Goal: Information Seeking & Learning: Learn about a topic

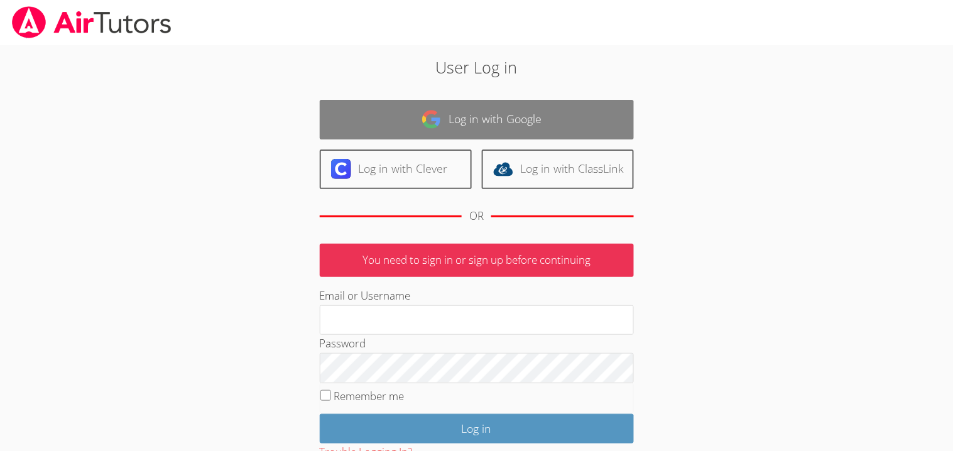
click at [367, 134] on link "Log in with Google" at bounding box center [477, 120] width 314 height 40
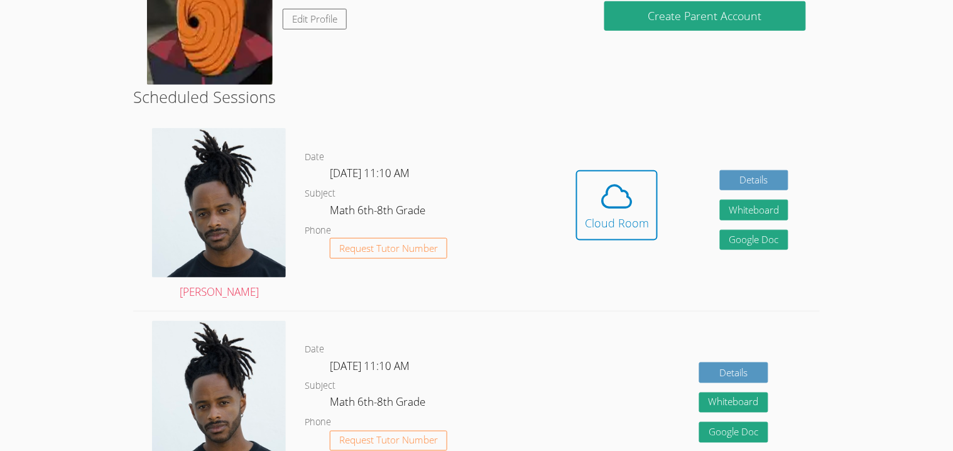
scroll to position [236, 0]
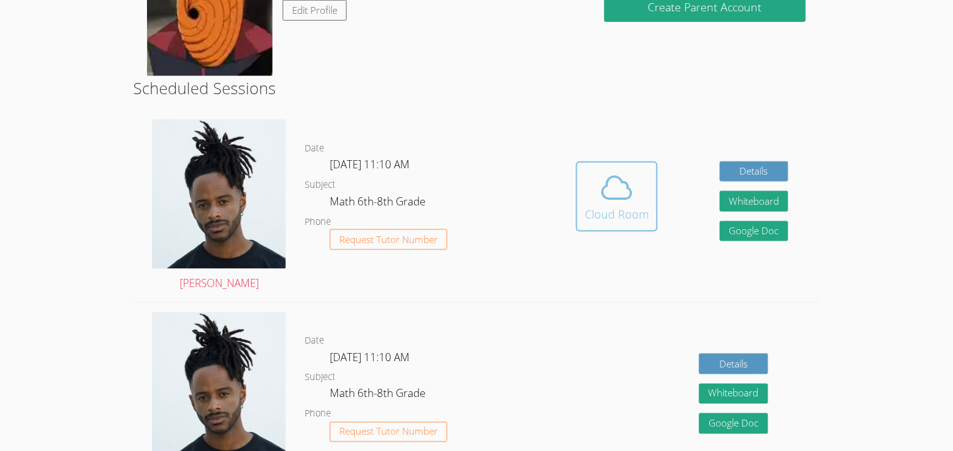
click at [638, 178] on span at bounding box center [617, 187] width 64 height 35
click at [629, 192] on icon at bounding box center [616, 187] width 35 height 35
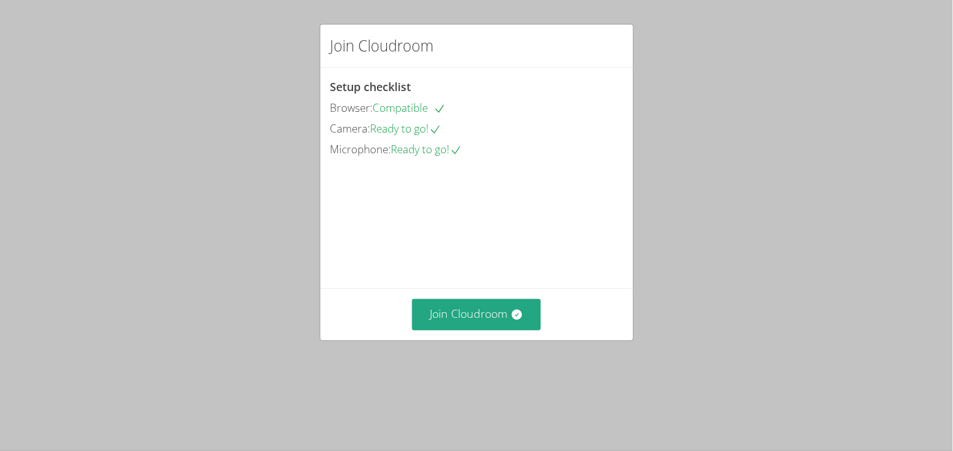
click at [505, 263] on video at bounding box center [425, 216] width 189 height 94
click at [477, 330] on button "Join Cloudroom" at bounding box center [476, 314] width 129 height 31
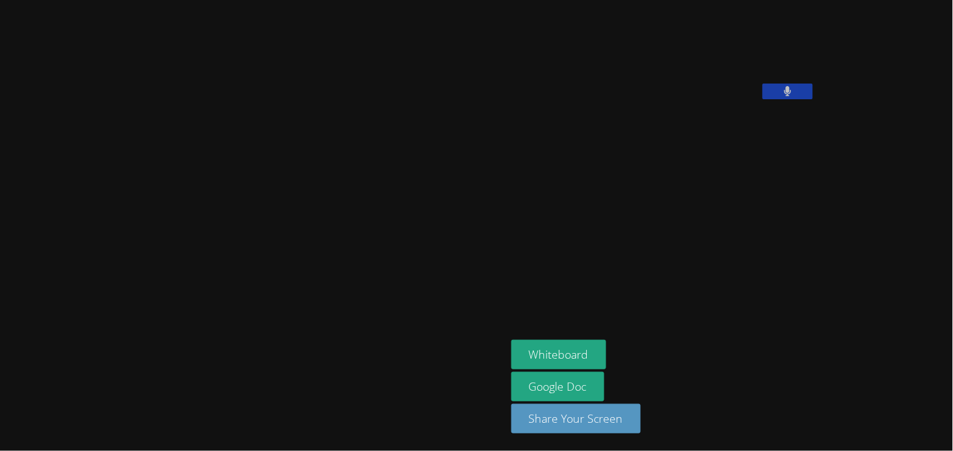
click at [784, 97] on icon at bounding box center [788, 91] width 8 height 11
click at [512, 348] on button "Whiteboard" at bounding box center [559, 355] width 95 height 30
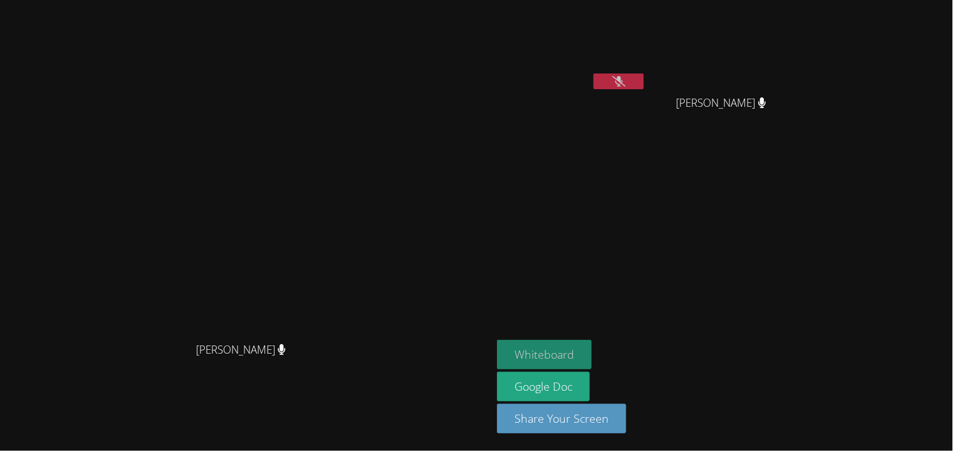
click at [592, 368] on button "Whiteboard" at bounding box center [544, 355] width 95 height 30
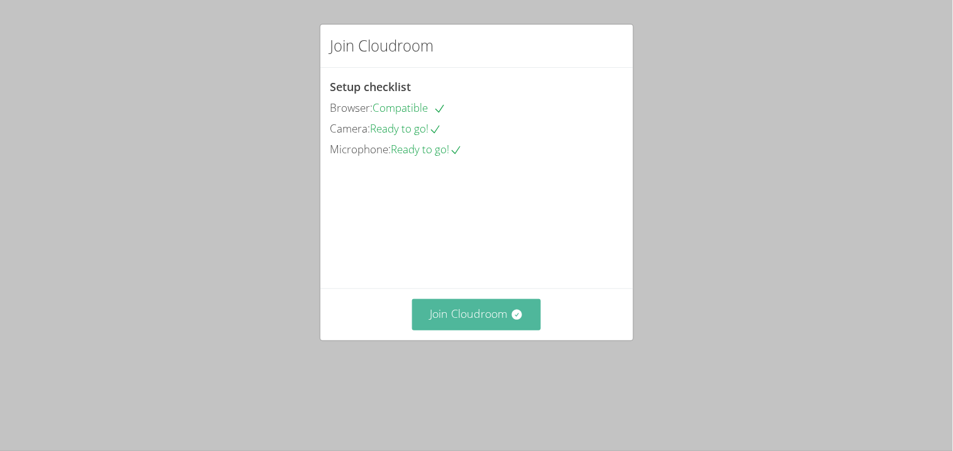
click at [441, 330] on button "Join Cloudroom" at bounding box center [476, 314] width 129 height 31
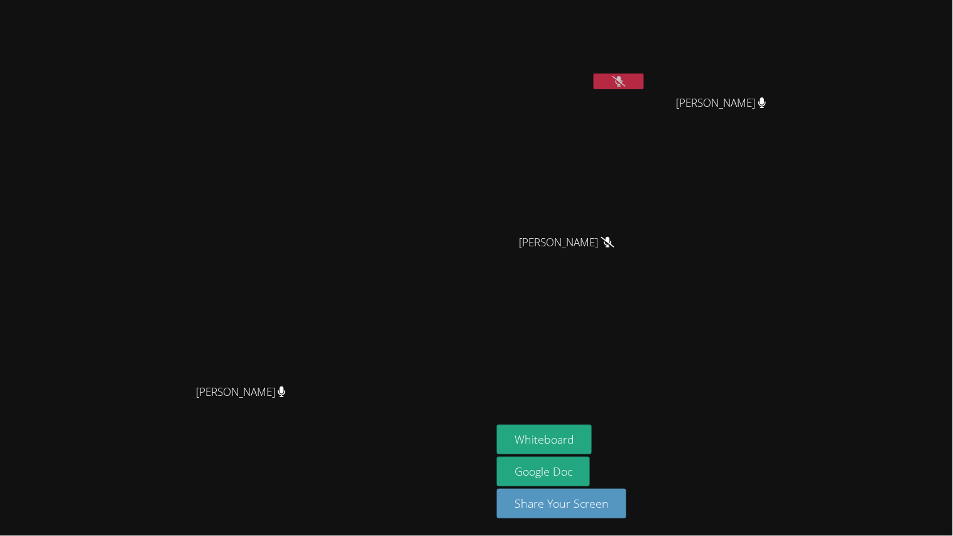
click at [644, 80] on button at bounding box center [619, 82] width 50 height 16
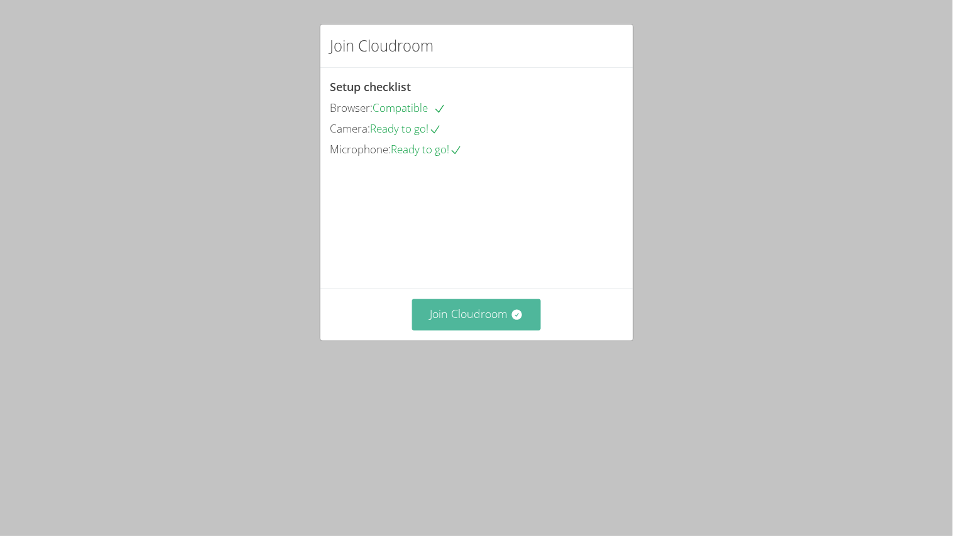
click at [454, 330] on button "Join Cloudroom" at bounding box center [476, 314] width 129 height 31
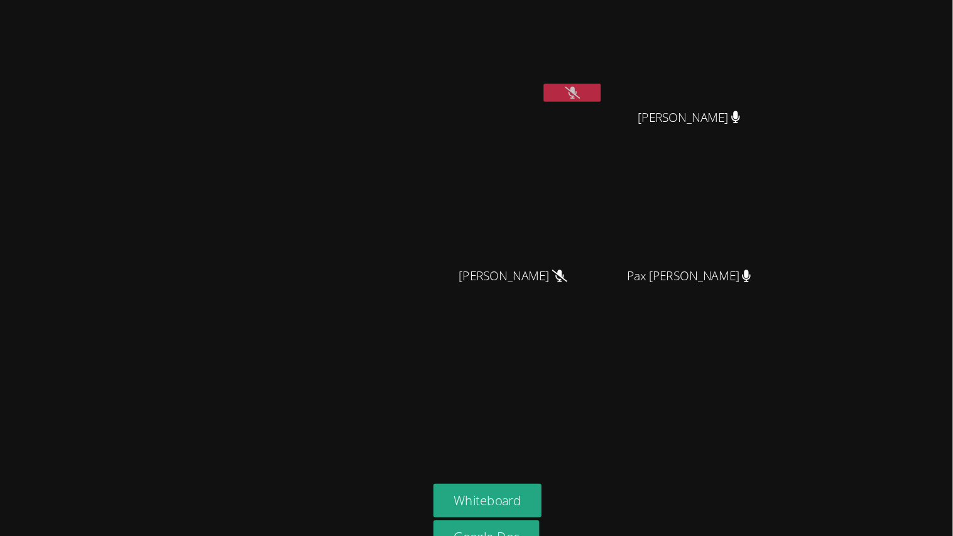
click at [319, 195] on video at bounding box center [246, 242] width 189 height 271
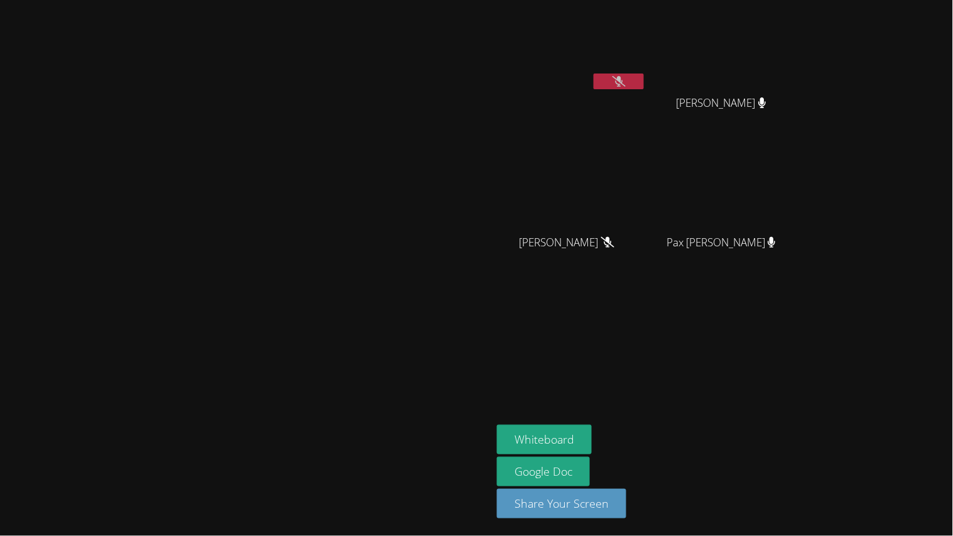
click at [233, 226] on video at bounding box center [246, 242] width 189 height 271
click at [260, 253] on video at bounding box center [246, 242] width 189 height 271
click at [626, 82] on icon at bounding box center [619, 81] width 13 height 11
click at [623, 82] on icon at bounding box center [619, 81] width 8 height 11
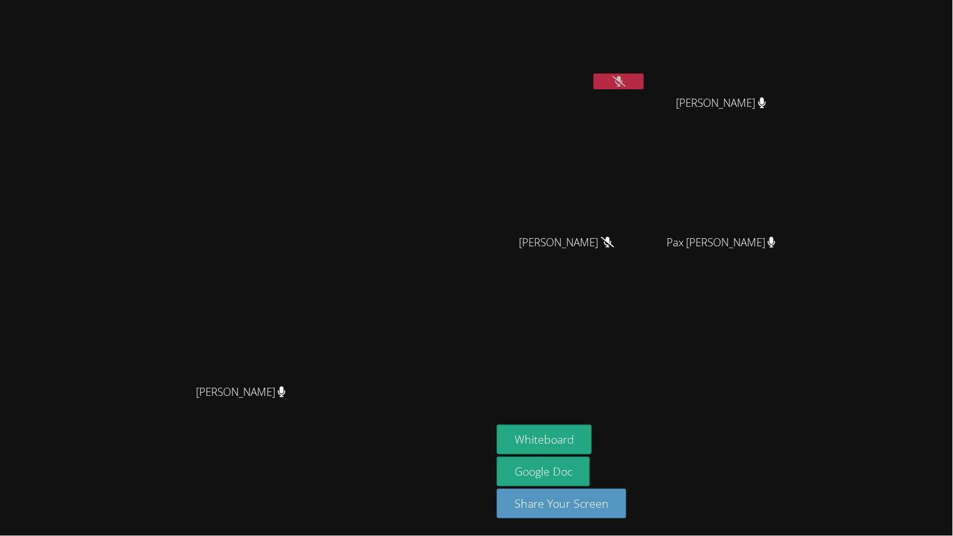
click at [594, 74] on button at bounding box center [619, 82] width 50 height 16
click at [644, 84] on button at bounding box center [619, 82] width 50 height 16
click at [644, 82] on button at bounding box center [619, 82] width 50 height 16
click at [647, 138] on div "[PERSON_NAME]" at bounding box center [572, 72] width 150 height 134
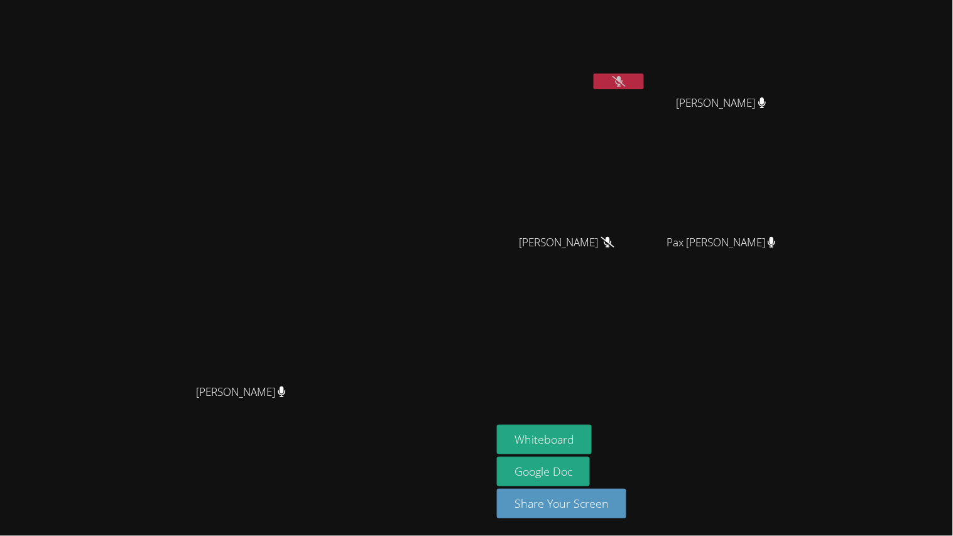
click at [647, 120] on div "[PERSON_NAME]" at bounding box center [572, 72] width 150 height 134
click at [466, 474] on div "[PERSON_NAME] [PERSON_NAME]" at bounding box center [246, 268] width 482 height 526
click at [592, 447] on button "Whiteboard" at bounding box center [544, 440] width 95 height 30
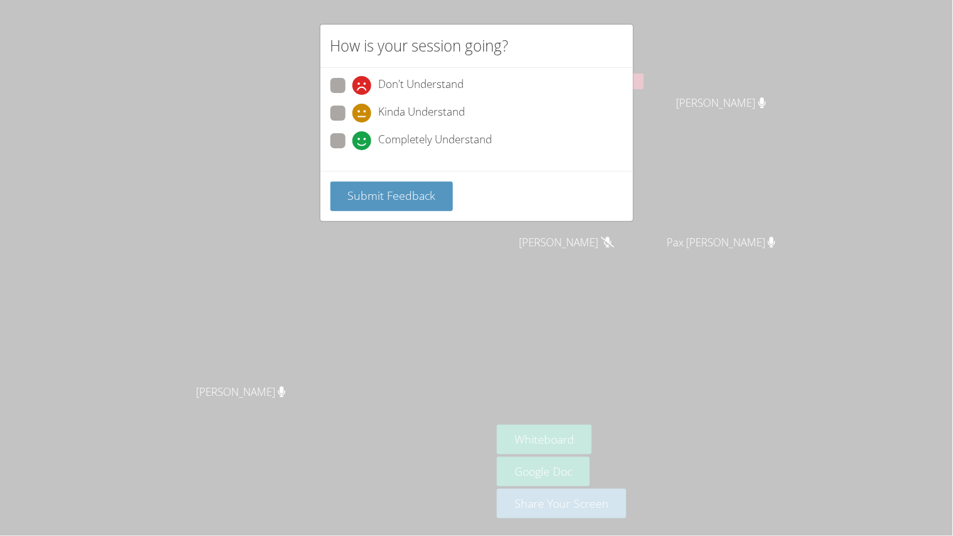
click at [354, 123] on div "Kinda Understand" at bounding box center [477, 117] width 293 height 23
click at [350, 134] on label "Completely Understand" at bounding box center [412, 141] width 162 height 17
click at [353, 134] on input "Completely Understand" at bounding box center [358, 138] width 11 height 11
radio input "true"
click at [376, 204] on button "Submit Feedback" at bounding box center [392, 197] width 123 height 30
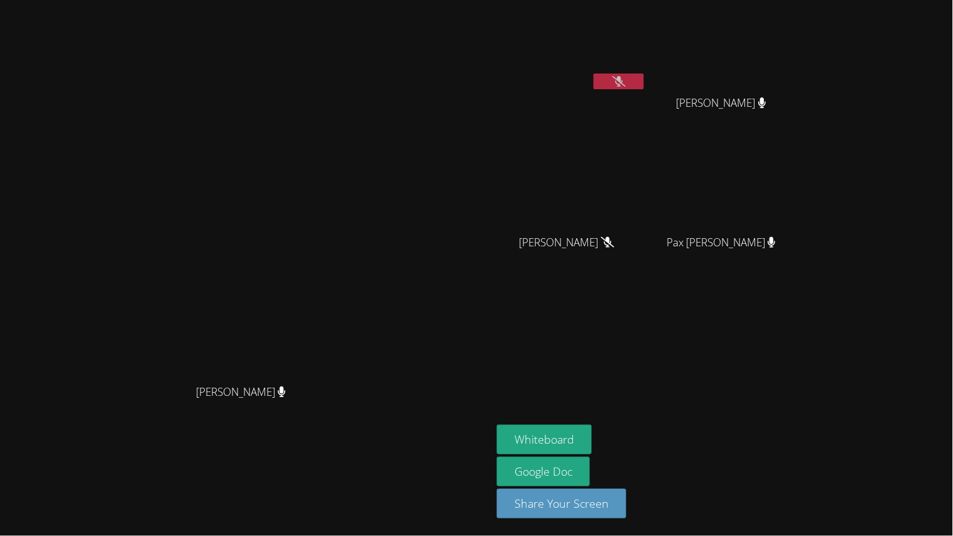
click at [111, 490] on div "[PERSON_NAME] [PERSON_NAME]" at bounding box center [246, 268] width 482 height 526
click at [626, 83] on icon at bounding box center [619, 81] width 13 height 11
click at [623, 85] on icon at bounding box center [619, 81] width 8 height 11
click at [626, 86] on icon at bounding box center [619, 81] width 13 height 11
click at [644, 82] on button at bounding box center [619, 82] width 50 height 16
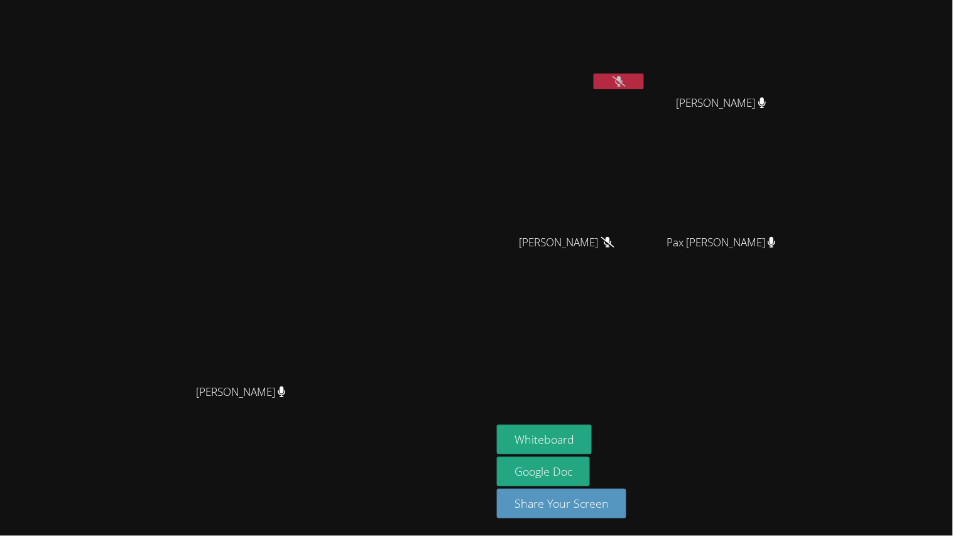
click at [626, 84] on icon at bounding box center [619, 81] width 13 height 11
click at [644, 78] on button at bounding box center [619, 82] width 50 height 16
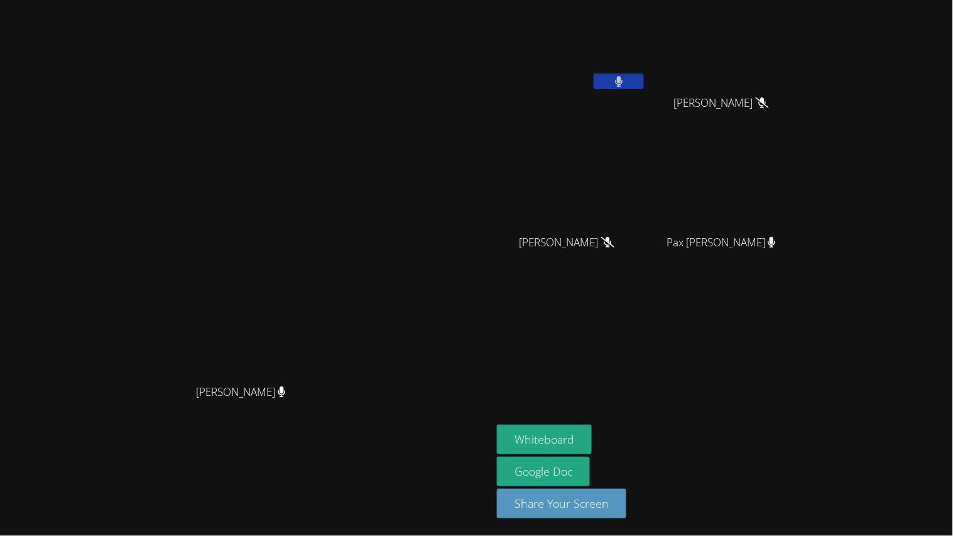
click at [644, 78] on button at bounding box center [619, 82] width 50 height 16
